Goal: Task Accomplishment & Management: Manage account settings

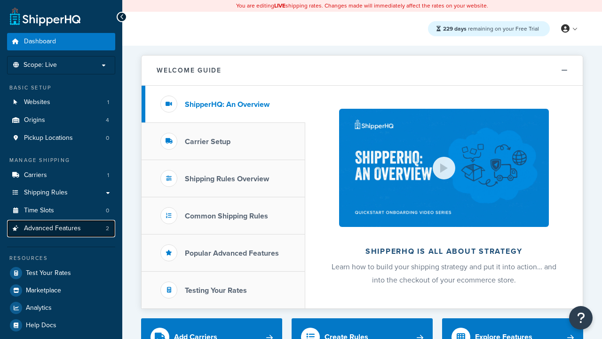
click at [61, 228] on span "Advanced Features" at bounding box center [52, 228] width 57 height 8
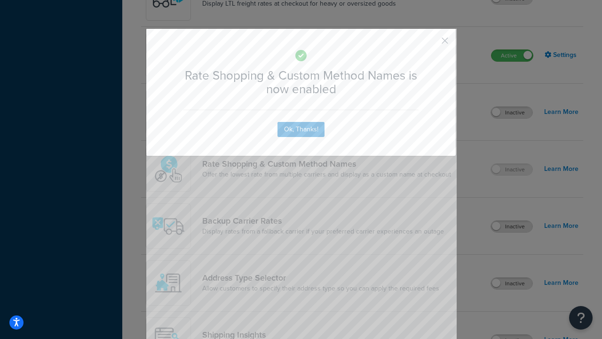
click at [431, 43] on button "button" at bounding box center [431, 44] width 2 height 2
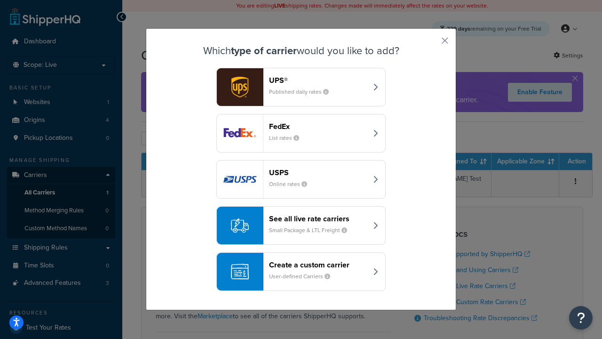
click at [301, 225] on div "See all live rate carriers Small Package & LTL Freight" at bounding box center [318, 225] width 98 height 23
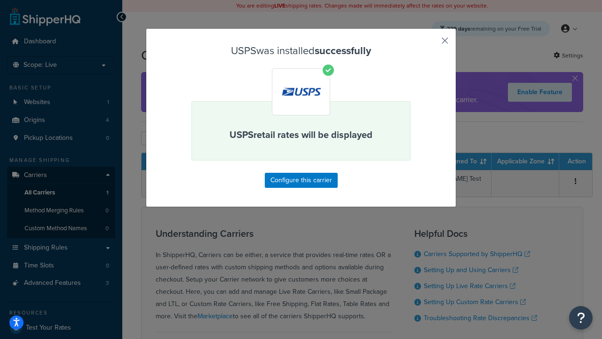
click at [431, 44] on button "button" at bounding box center [431, 44] width 2 height 2
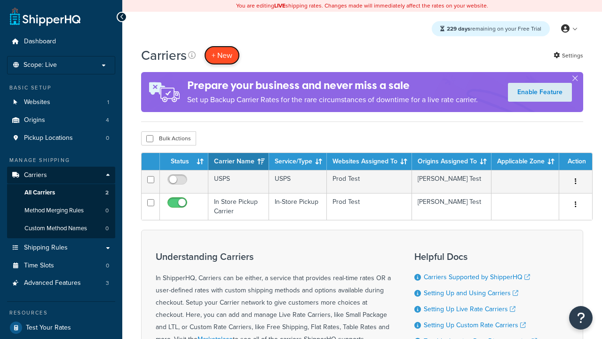
click at [222, 55] on button "+ New" at bounding box center [222, 55] width 36 height 19
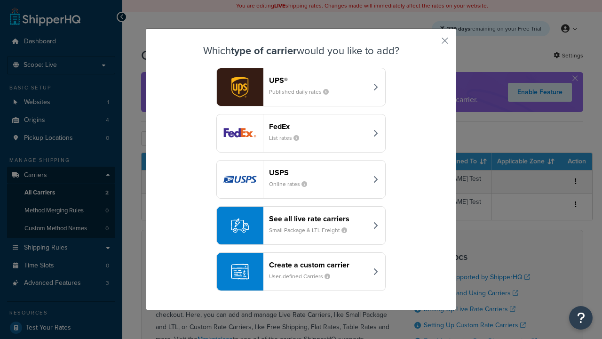
click at [301, 225] on div "See all live rate carriers Small Package & LTL Freight" at bounding box center [318, 225] width 98 height 23
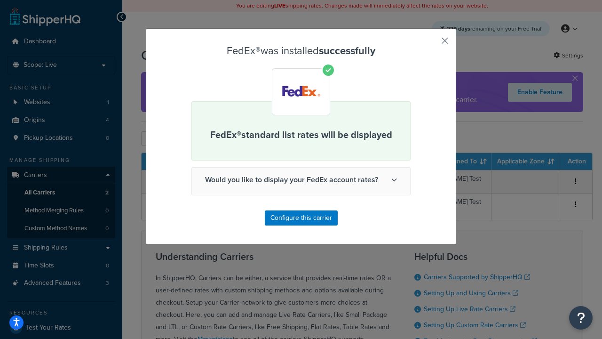
click at [431, 44] on button "button" at bounding box center [431, 44] width 2 height 2
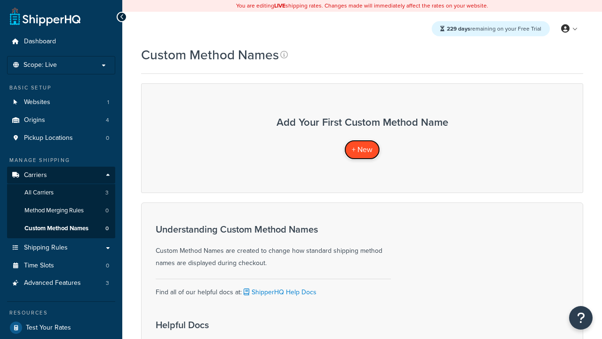
click at [362, 149] on span "+ New" at bounding box center [362, 149] width 21 height 11
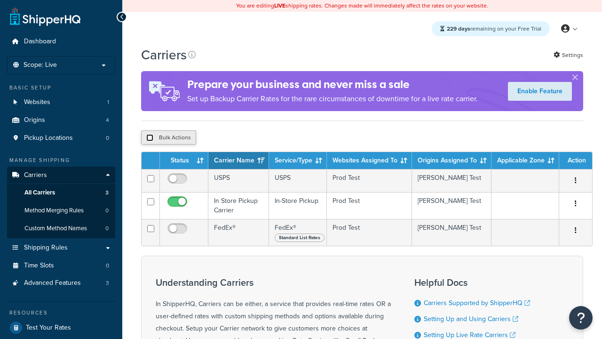
click at [150, 138] on input "checkbox" at bounding box center [149, 137] width 7 height 7
checkbox input "true"
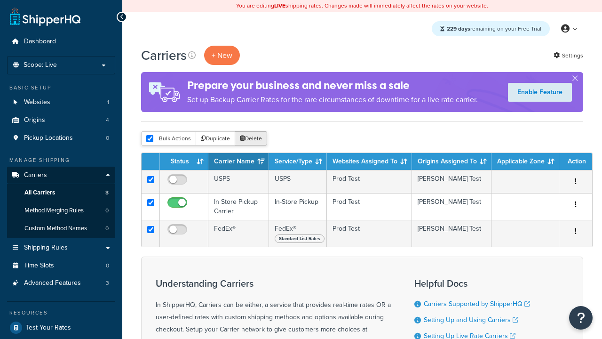
click at [253, 139] on button "Delete" at bounding box center [251, 138] width 32 height 14
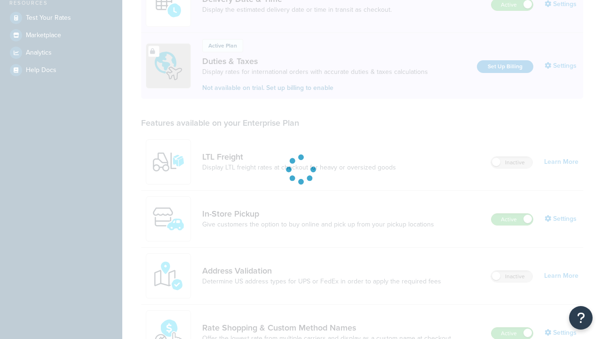
scroll to position [419, 0]
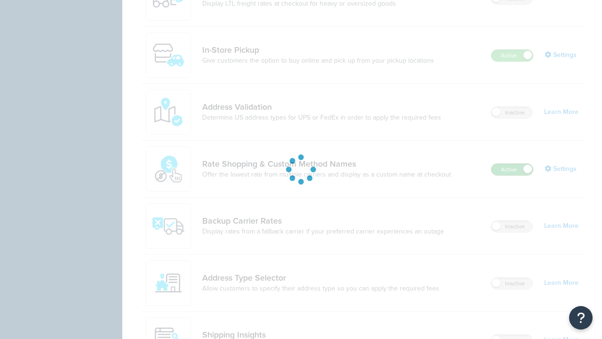
click at [512, 169] on label "Active" at bounding box center [511, 169] width 41 height 11
